Goal: Book appointment/travel/reservation

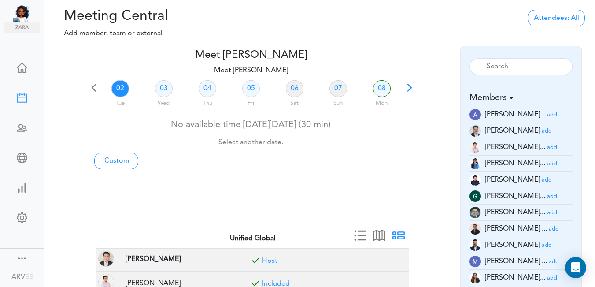
click at [406, 89] on span at bounding box center [409, 91] width 12 height 12
click at [208, 88] on link "11" at bounding box center [208, 88] width 18 height 17
click at [115, 162] on link "Custom" at bounding box center [116, 160] width 44 height 17
type input "Meet [PERSON_NAME]"
type input "[URL][DOMAIN_NAME][SECURITY_DATA]"
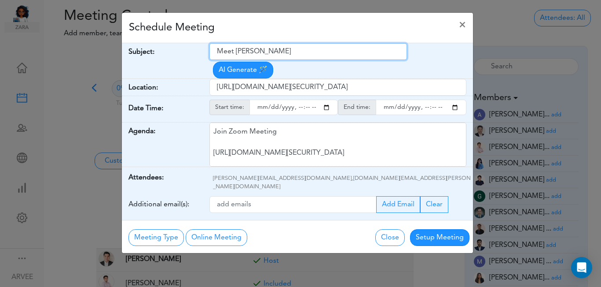
drag, startPoint x: 218, startPoint y: 53, endPoint x: 285, endPoint y: 52, distance: 66.5
click at [291, 51] on input "Meet [PERSON_NAME]" at bounding box center [309, 51] width 198 height 17
paste input "[Internal Call] ABG x Tax Planning | [PERSON_NAME] and [PERSON_NAME]"
type input "[Internal Call] ABG x Tax Planning | [PERSON_NAME] and [PERSON_NAME]"
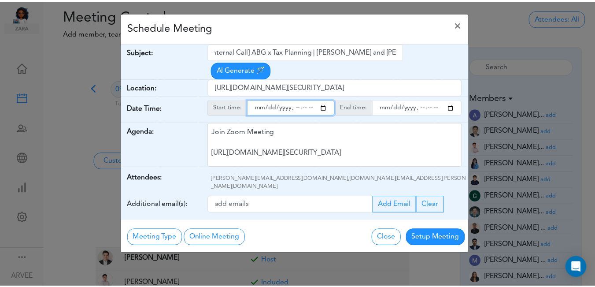
scroll to position [0, 0]
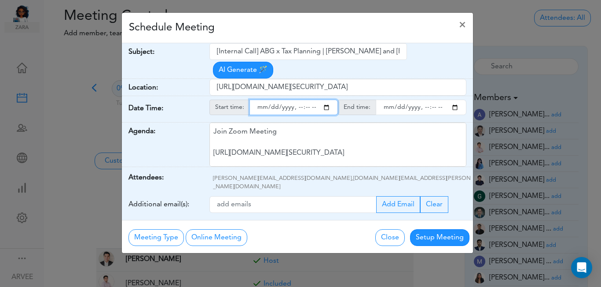
click at [325, 100] on input "starttime" at bounding box center [294, 107] width 89 height 15
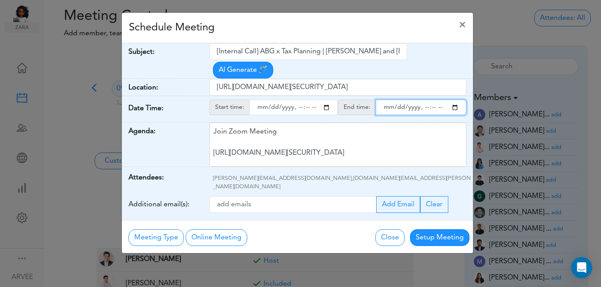
type input "[DATE]T22:38"
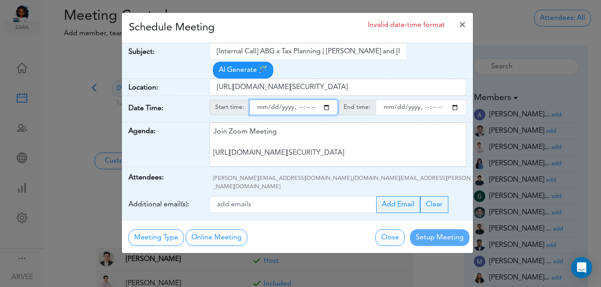
click at [454, 100] on input "endtime" at bounding box center [421, 107] width 91 height 15
type input "[DATE]T22:38"
click at [307, 100] on input "starttime" at bounding box center [294, 107] width 89 height 15
type input "[DATE]T22:00"
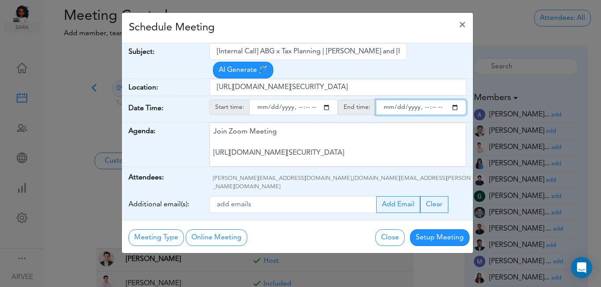
click at [432, 100] on input "endtime" at bounding box center [421, 107] width 91 height 15
click at [456, 100] on input "endtime" at bounding box center [421, 107] width 91 height 15
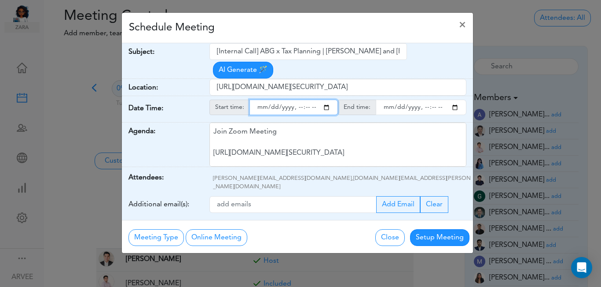
type input "[DATE]T10:15"
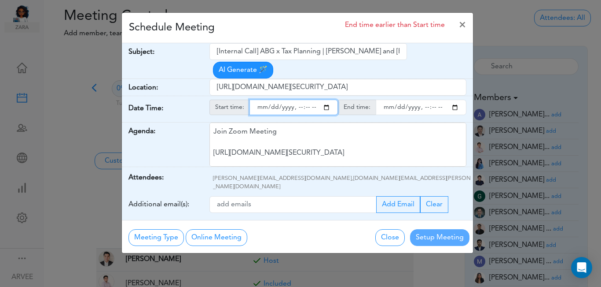
click at [329, 100] on input "starttime" at bounding box center [294, 107] width 89 height 15
type input "[DATE]T10:00"
click at [278, 27] on div "Schedule Meeting End time earlier than Start time ×" at bounding box center [297, 28] width 351 height 30
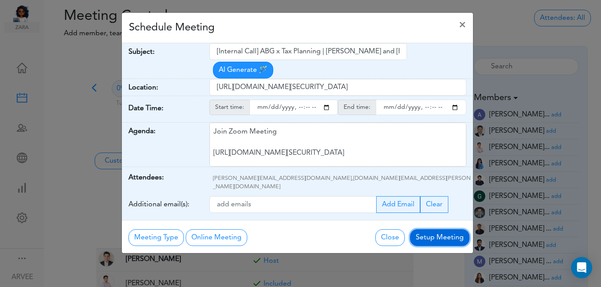
click at [435, 229] on button "Setup Meeting" at bounding box center [439, 237] width 59 height 17
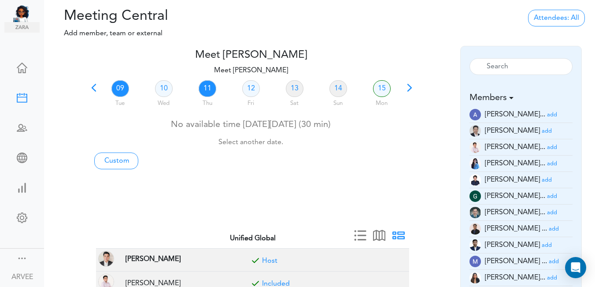
click at [203, 89] on link "11" at bounding box center [208, 88] width 18 height 17
click at [110, 164] on link "Custom" at bounding box center [116, 160] width 44 height 17
type input "Meet [PERSON_NAME]"
type input "[URL][DOMAIN_NAME][SECURITY_DATA]"
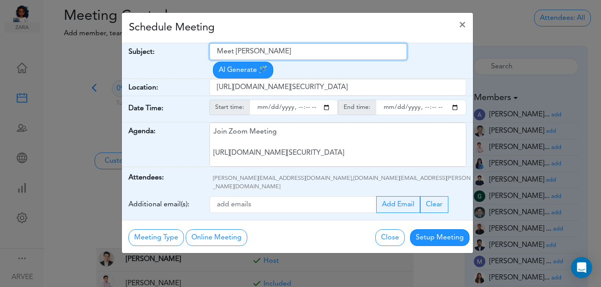
drag, startPoint x: 217, startPoint y: 52, endPoint x: 291, endPoint y: 55, distance: 74.0
click at [291, 55] on input "Meet [PERSON_NAME]" at bounding box center [309, 51] width 198 height 17
paste input "ABG x Tax Planning | [PERSON_NAME] and [PERSON_NAME]"
type input "ABG x Tax Planning | [PERSON_NAME] and [PERSON_NAME]"
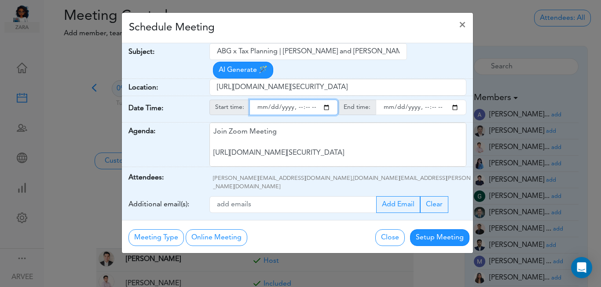
click at [325, 100] on input "starttime" at bounding box center [294, 107] width 89 height 15
click at [297, 100] on input "starttime" at bounding box center [294, 107] width 89 height 15
type input "[DATE]T13:40"
click at [318, 100] on input "starttime" at bounding box center [294, 107] width 89 height 15
click at [317, 100] on input "starttime" at bounding box center [294, 107] width 89 height 15
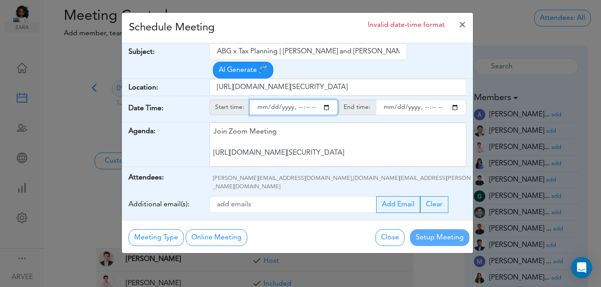
click at [327, 100] on input "starttime" at bounding box center [294, 107] width 89 height 15
click at [299, 100] on input "starttime" at bounding box center [294, 107] width 89 height 15
type input "[DATE]T01:40"
type input "[DATE]T00:40"
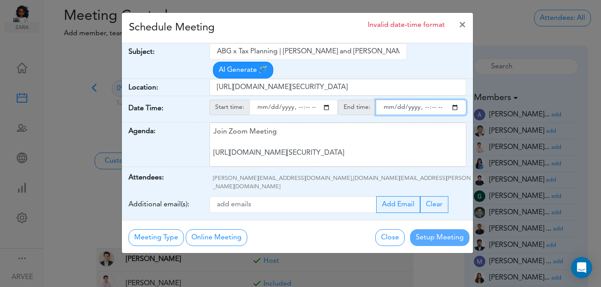
click at [456, 100] on input "endtime" at bounding box center [421, 107] width 91 height 15
click at [433, 100] on input "endtime" at bounding box center [421, 107] width 91 height 15
type input "[DATE]T11:00"
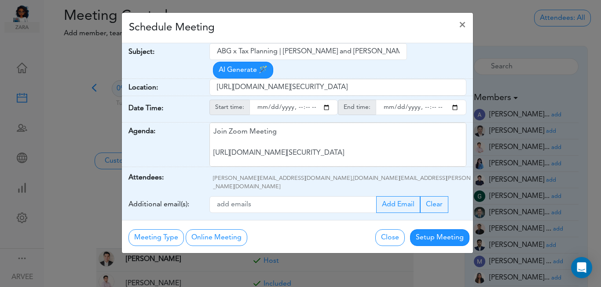
click at [301, 22] on div "Schedule Meeting ×" at bounding box center [297, 28] width 351 height 30
click at [298, 100] on input "starttime" at bounding box center [294, 107] width 89 height 15
click at [339, 30] on div "Schedule Meeting ×" at bounding box center [297, 28] width 351 height 30
click at [306, 100] on input "starttime" at bounding box center [294, 107] width 89 height 15
type input "[DATE]T10:30"
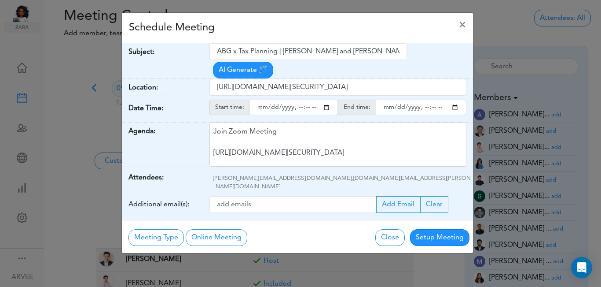
click at [357, 32] on div "Schedule Meeting ×" at bounding box center [297, 28] width 351 height 30
click at [439, 229] on button "Setup Meeting" at bounding box center [439, 237] width 59 height 17
